Goal: Use online tool/utility: Utilize a website feature to perform a specific function

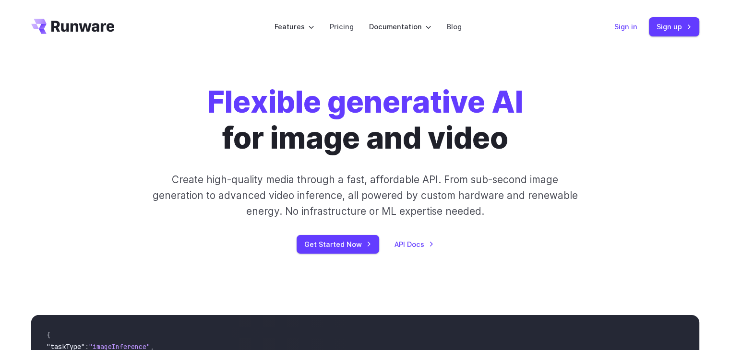
click at [624, 24] on link "Sign in" at bounding box center [625, 26] width 23 height 11
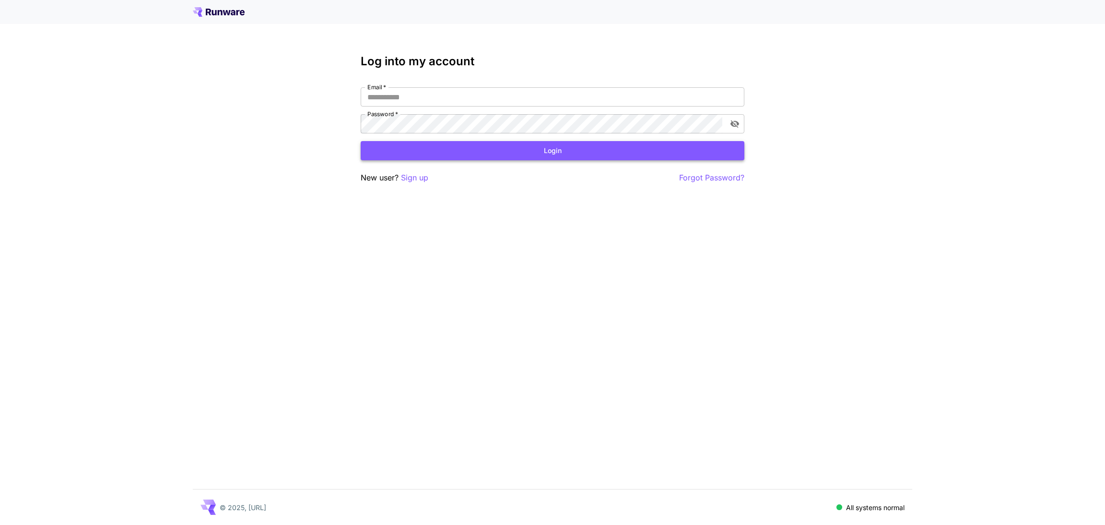
type input "**********"
click at [533, 154] on button "Login" at bounding box center [553, 151] width 384 height 20
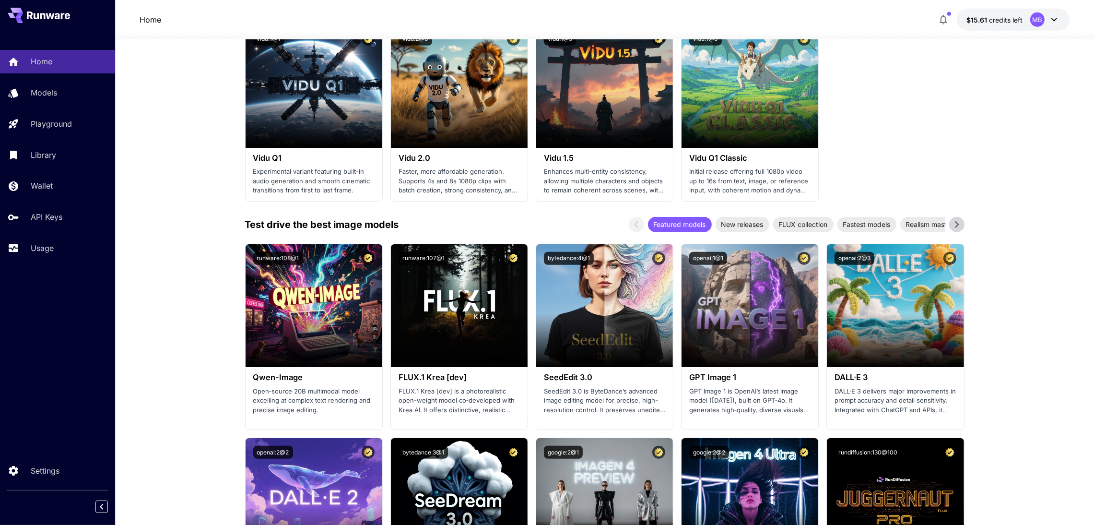
scroll to position [854, 0]
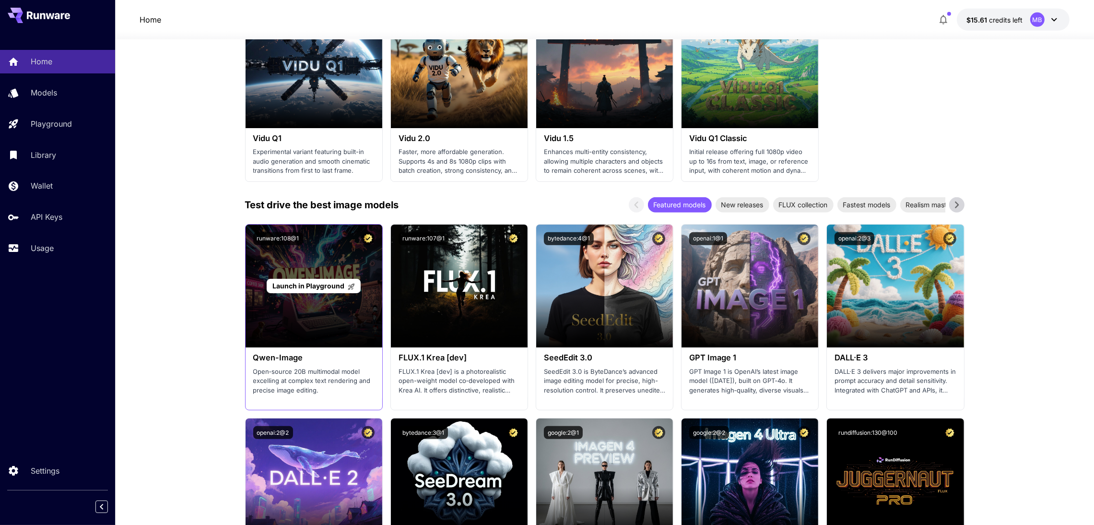
click at [281, 285] on span "Launch in Playground" at bounding box center [309, 286] width 72 height 8
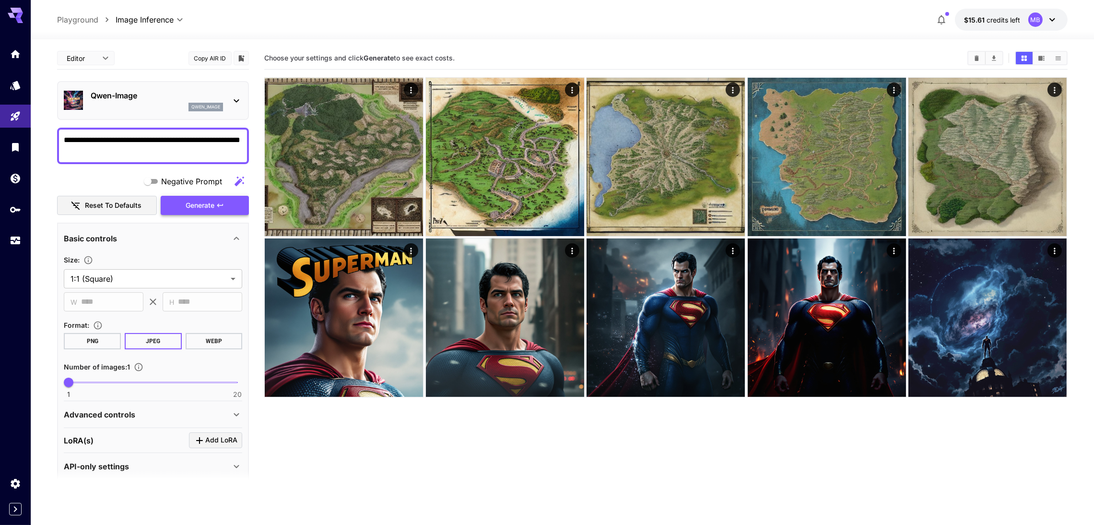
type textarea "**********"
click at [220, 208] on icon "button" at bounding box center [220, 206] width 8 height 8
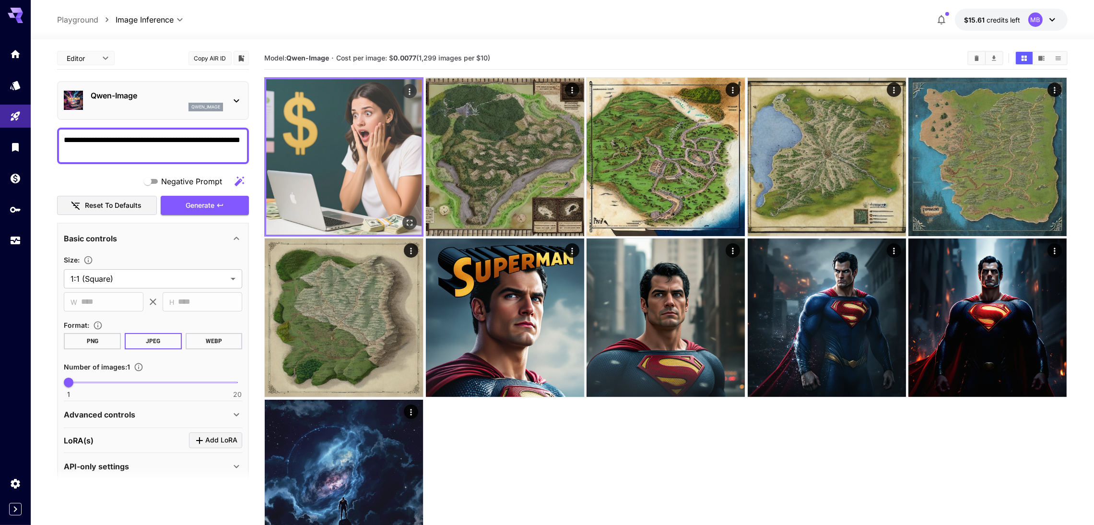
click at [369, 131] on img at bounding box center [343, 156] width 155 height 155
click at [318, 167] on img at bounding box center [343, 156] width 155 height 155
click at [405, 222] on icon "Open in fullscreen" at bounding box center [410, 223] width 10 height 10
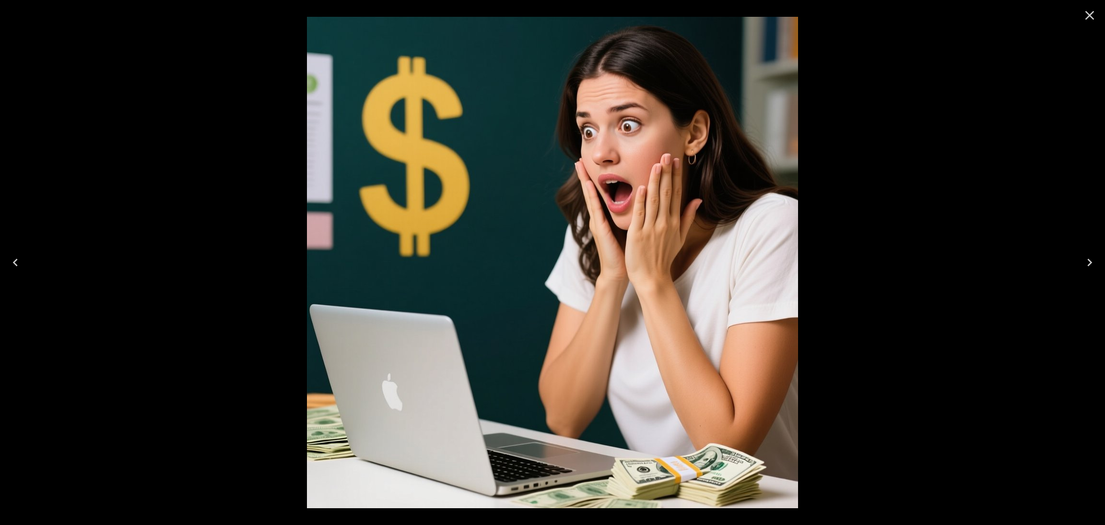
click at [1091, 22] on icon "Close" at bounding box center [1089, 15] width 15 height 15
